Goal: Understand process/instructions: Learn how to perform a task or action

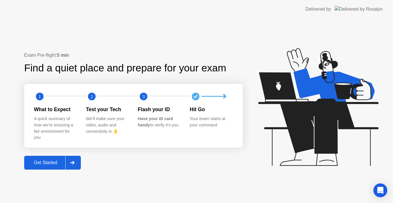
click at [50, 162] on div "Get Started" at bounding box center [45, 162] width 39 height 5
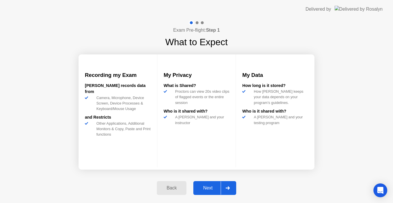
click at [214, 184] on button "Next" at bounding box center [214, 188] width 43 height 14
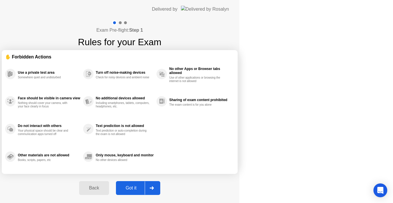
click at [145, 185] on div "Got it" at bounding box center [131, 187] width 27 height 5
select select "Available cameras"
select select "Available speakers"
select select "Available microphones"
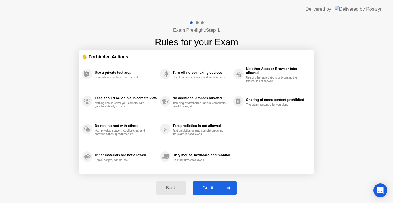
select select "*"
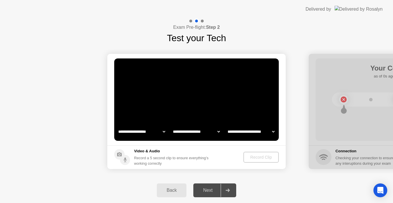
select select "**********"
select select "*******"
drag, startPoint x: 213, startPoint y: 188, endPoint x: 240, endPoint y: 202, distance: 29.9
click at [240, 202] on div "Back Next" at bounding box center [196, 190] width 393 height 25
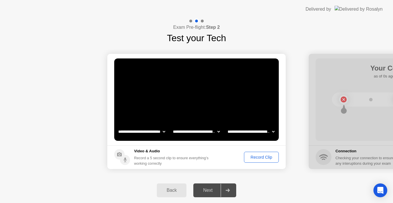
click at [261, 157] on div "Record Clip" at bounding box center [261, 157] width 31 height 5
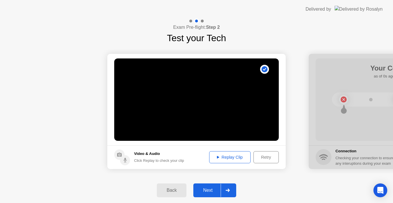
click at [217, 157] on icon at bounding box center [218, 157] width 2 height 3
click at [210, 189] on div "Next" at bounding box center [208, 190] width 26 height 5
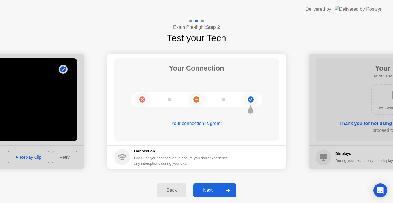
click at [210, 189] on div "Next" at bounding box center [208, 190] width 26 height 5
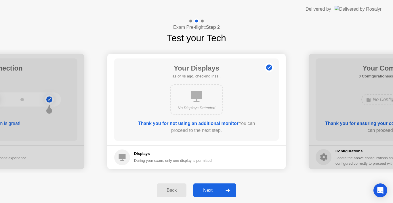
click at [210, 189] on div "Next" at bounding box center [208, 190] width 26 height 5
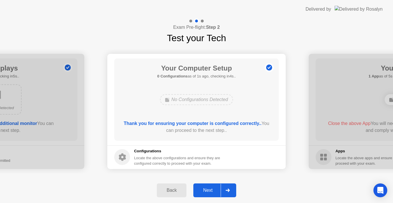
click at [210, 189] on div "Next" at bounding box center [208, 190] width 26 height 5
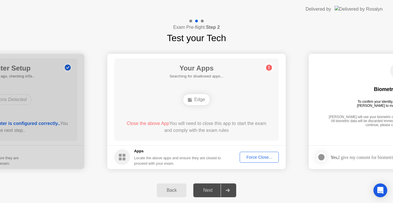
click at [265, 156] on div "Force Close..." at bounding box center [259, 157] width 35 height 5
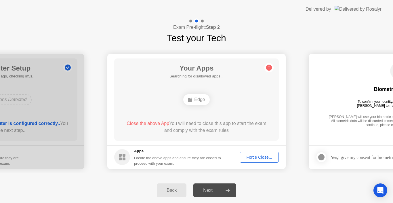
click at [210, 189] on div "Next" at bounding box center [208, 190] width 26 height 5
click at [249, 156] on div "Force Close..." at bounding box center [259, 157] width 35 height 5
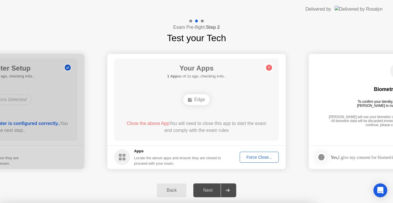
click at [249, 203] on div at bounding box center [196, 203] width 393 height 0
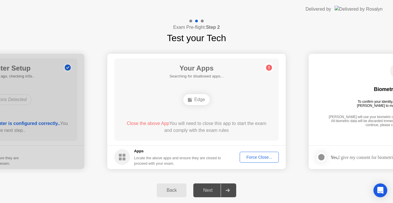
click at [208, 192] on div "Next" at bounding box center [208, 190] width 26 height 5
click at [258, 156] on div "Force Close..." at bounding box center [259, 157] width 35 height 5
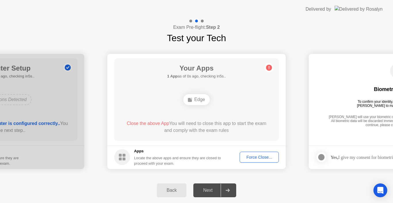
click at [122, 156] on circle at bounding box center [122, 157] width 16 height 16
click at [140, 151] on h5 "Apps" at bounding box center [177, 151] width 87 height 6
click at [196, 97] on div "Edge" at bounding box center [196, 99] width 26 height 11
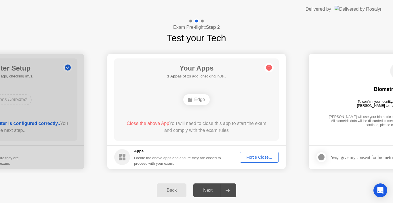
click at [172, 190] on div "Back" at bounding box center [172, 190] width 26 height 5
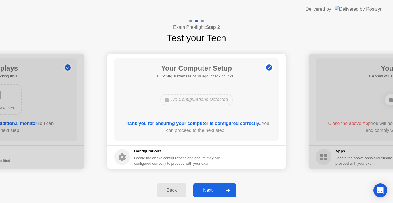
click at [208, 191] on div "Next" at bounding box center [208, 190] width 26 height 5
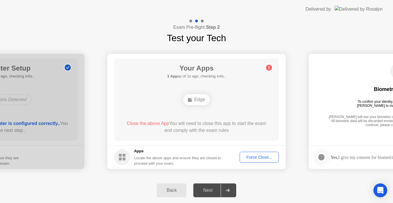
click at [259, 156] on div "Force Close..." at bounding box center [259, 157] width 35 height 5
